Goal: Check status

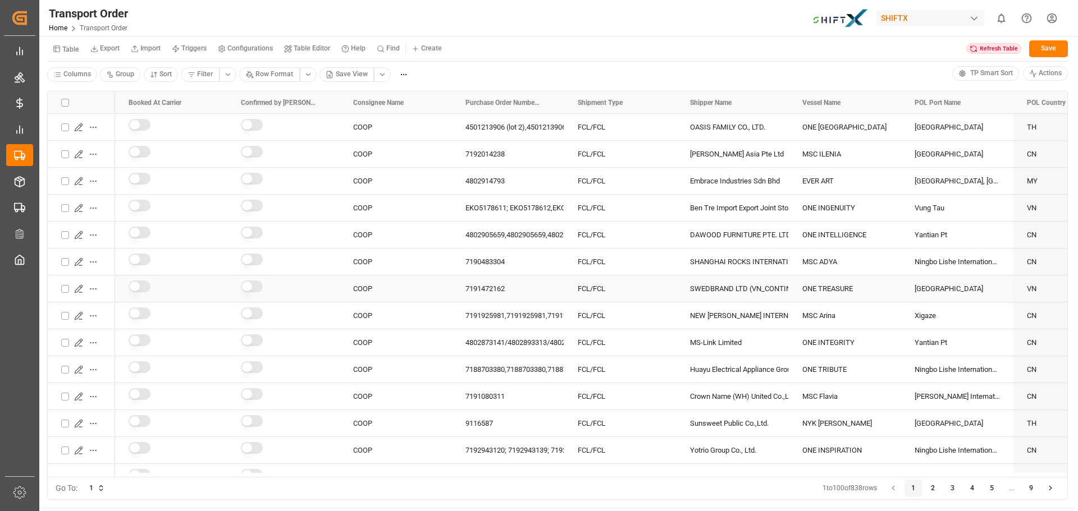
click at [83, 291] on icon "Press SPACE to select this row." at bounding box center [78, 289] width 9 height 9
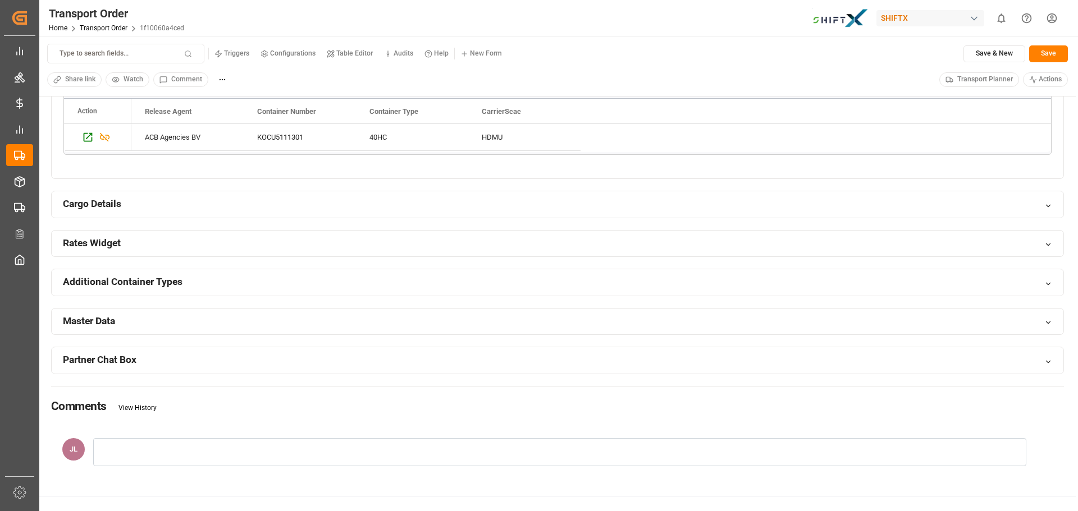
click at [141, 408] on link "View History" at bounding box center [137, 408] width 38 height 8
